Goal: Information Seeking & Learning: Learn about a topic

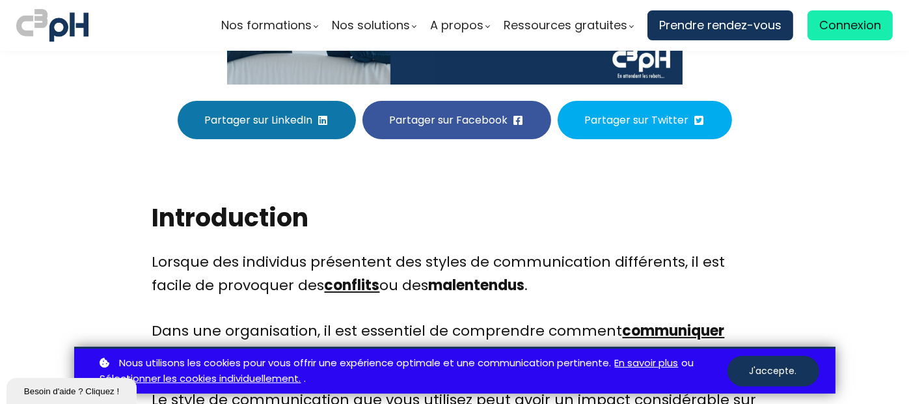
scroll to position [424, 0]
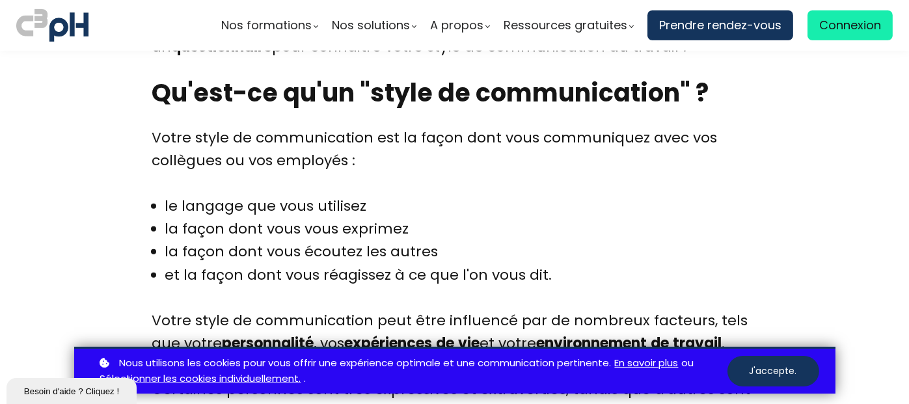
scroll to position [1066, 0]
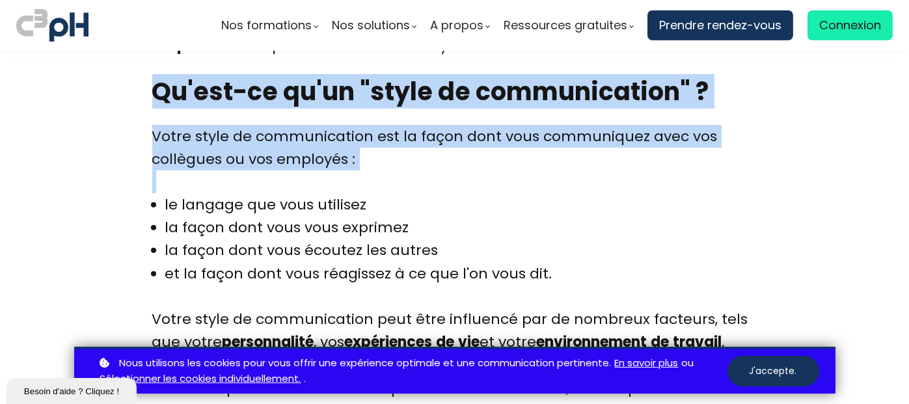
drag, startPoint x: 155, startPoint y: 91, endPoint x: 554, endPoint y: 275, distance: 439.2
copy div "Qu'est-ce qu'un "style de communication" ? Votre style de communication est la …"
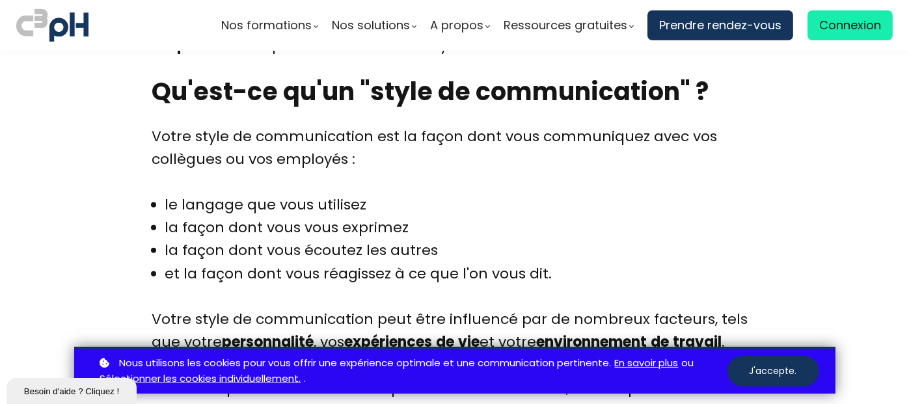
click at [323, 286] on div "Votre style de communication est la façon dont vous communiquez avec vos collèg…" at bounding box center [454, 360] width 605 height 471
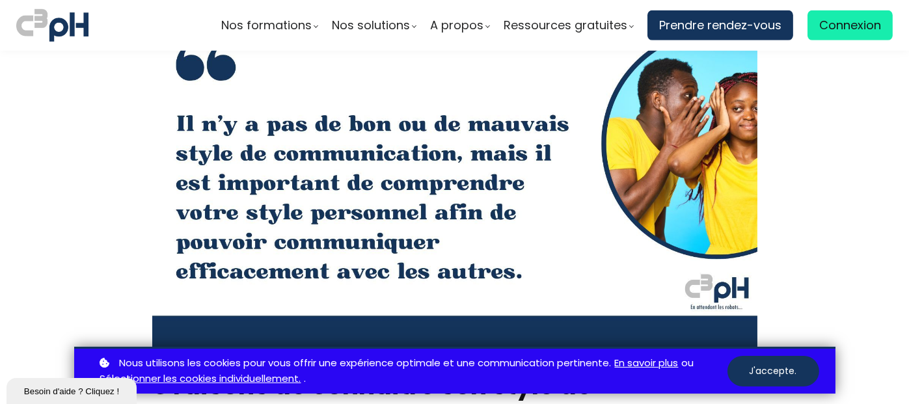
scroll to position [1645, 0]
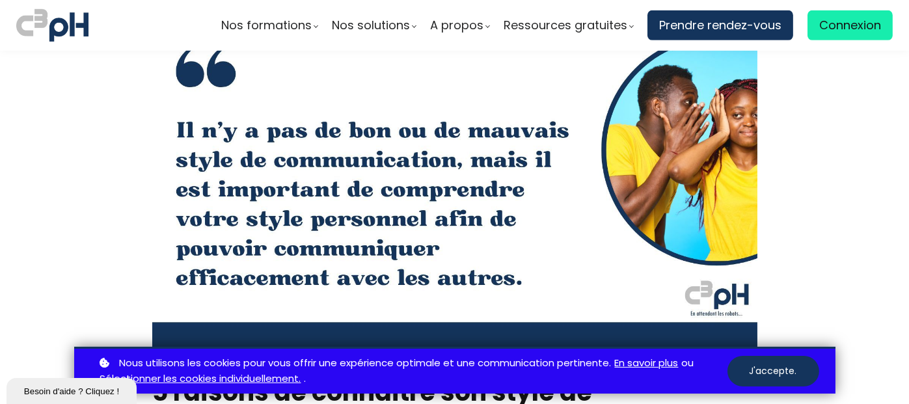
drag, startPoint x: 224, startPoint y: 161, endPoint x: 174, endPoint y: 243, distance: 96.3
click at [174, 243] on div "article transition gestionnaire" at bounding box center [454, 189] width 605 height 340
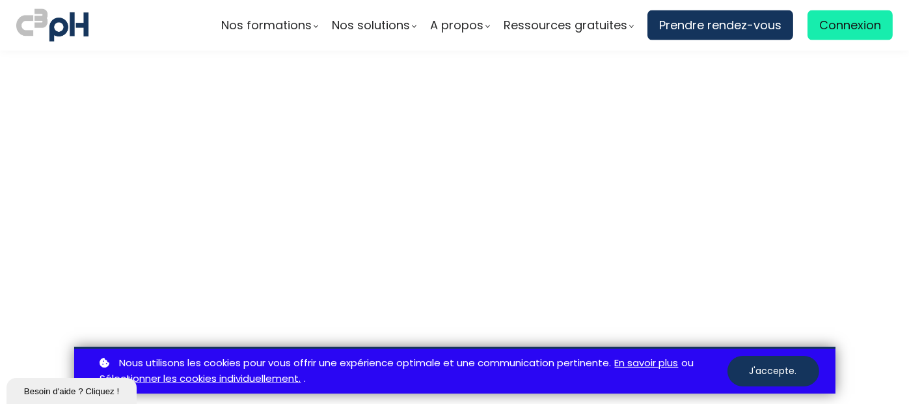
scroll to position [4047, 0]
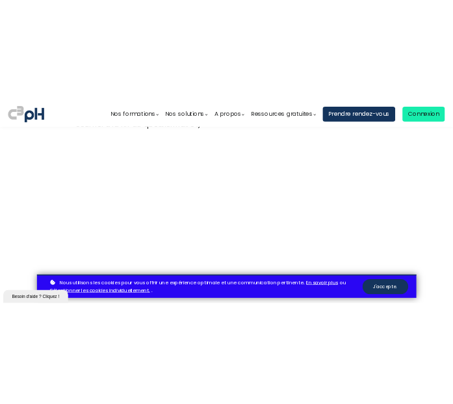
scroll to position [3547, 0]
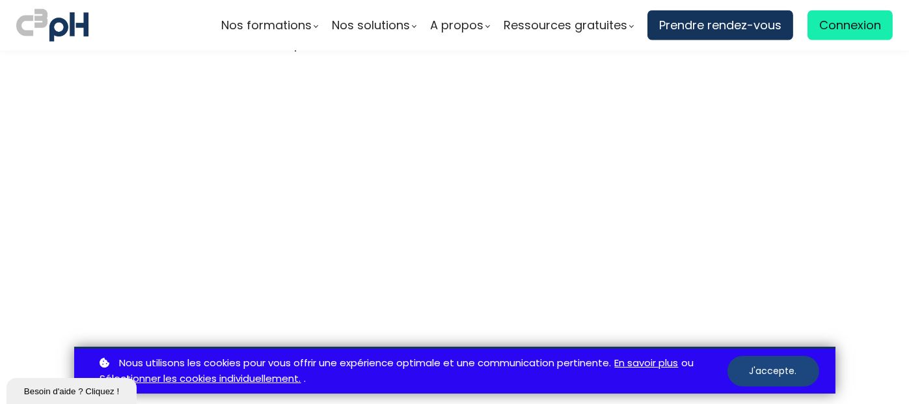
click at [747, 369] on button "J'accepte." at bounding box center [773, 371] width 92 height 31
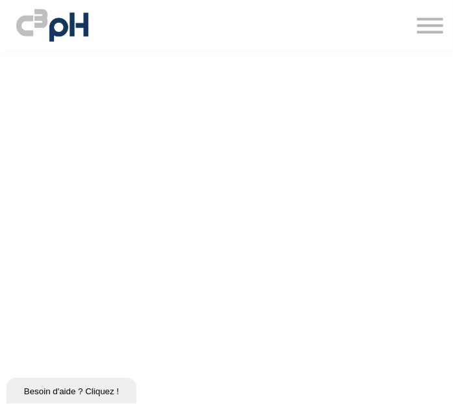
scroll to position [3100, 0]
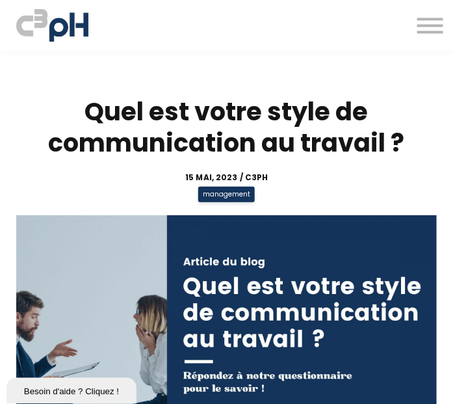
scroll to position [3100, 0]
